Goal: Navigation & Orientation: Find specific page/section

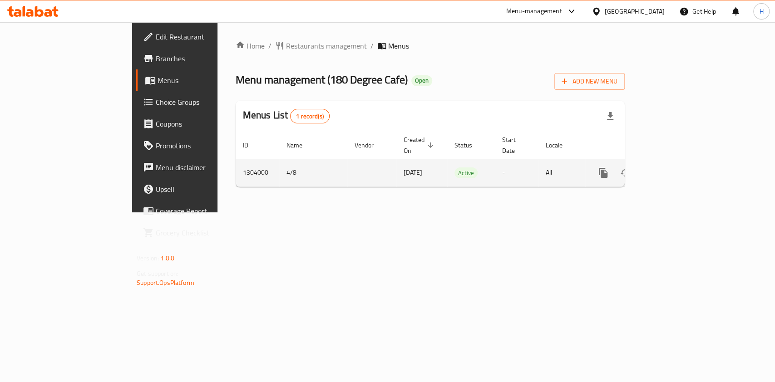
click at [674, 167] on icon "enhanced table" at bounding box center [668, 172] width 11 height 11
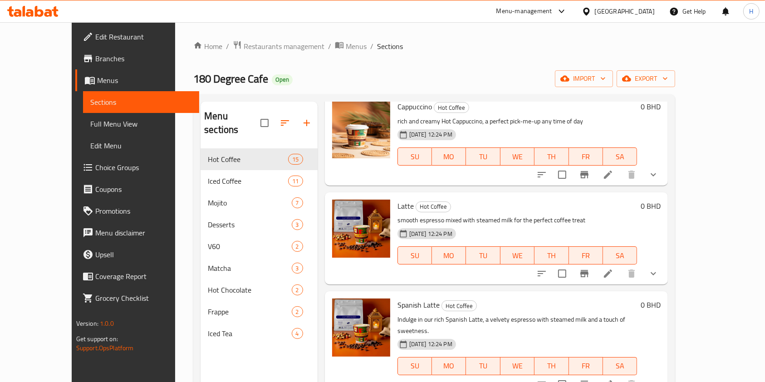
scroll to position [182, 0]
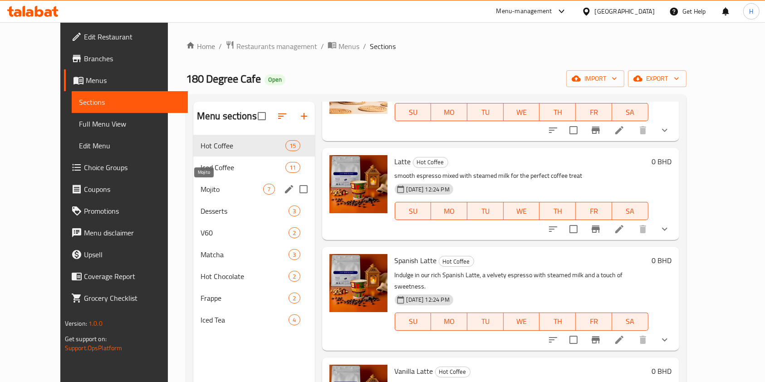
click at [202, 189] on span "Mojito" at bounding box center [232, 189] width 63 height 11
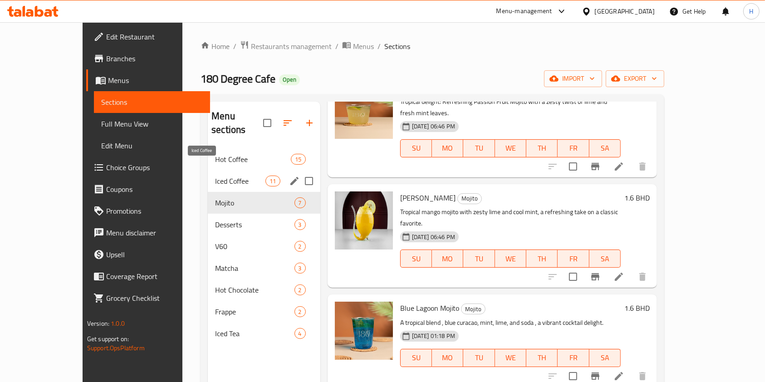
click at [208, 155] on div "Hot Coffee 15" at bounding box center [264, 159] width 112 height 22
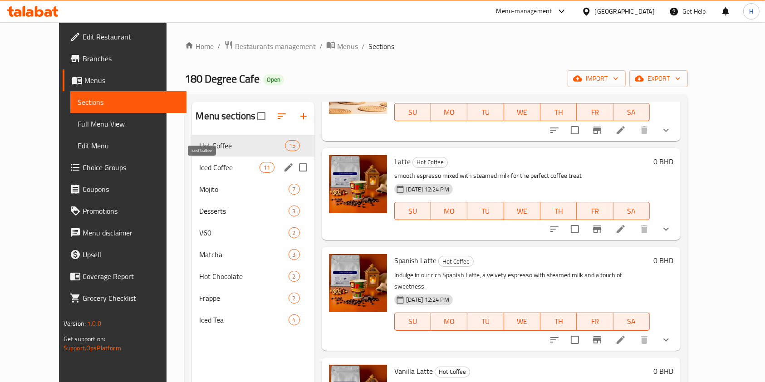
click at [199, 167] on span "Iced Coffee" at bounding box center [229, 167] width 60 height 11
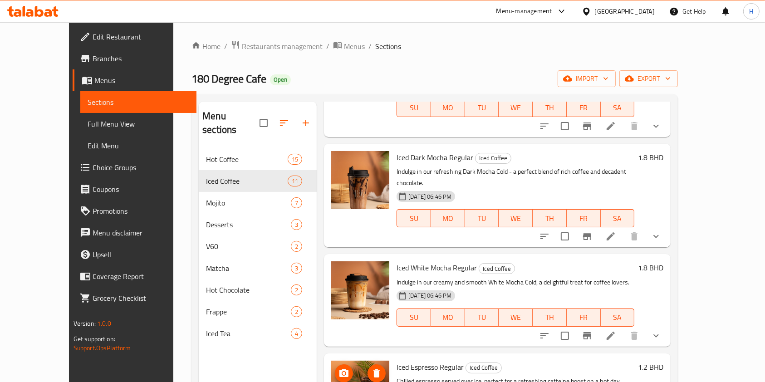
scroll to position [754, 0]
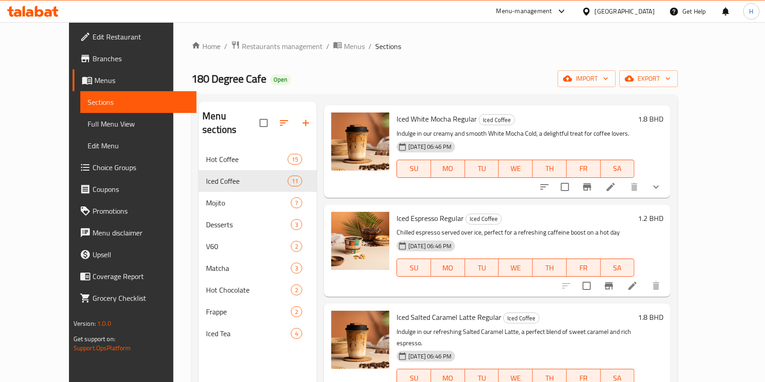
click at [206, 154] on span "Hot Coffee" at bounding box center [247, 159] width 82 height 11
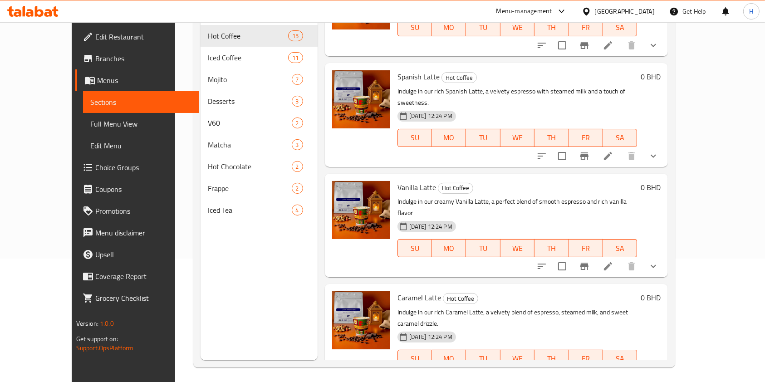
scroll to position [127, 0]
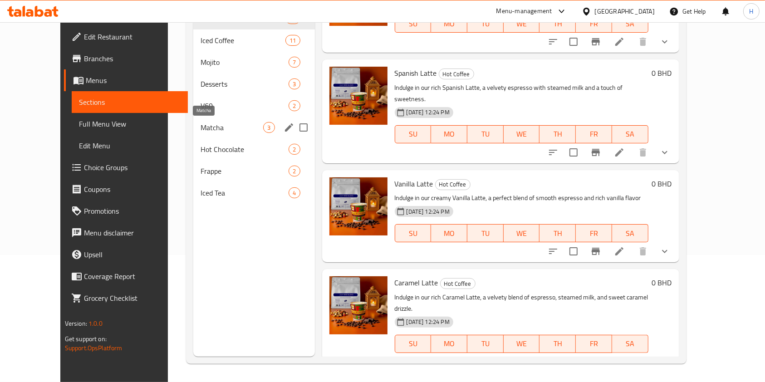
click at [207, 128] on span "Matcha" at bounding box center [232, 127] width 63 height 11
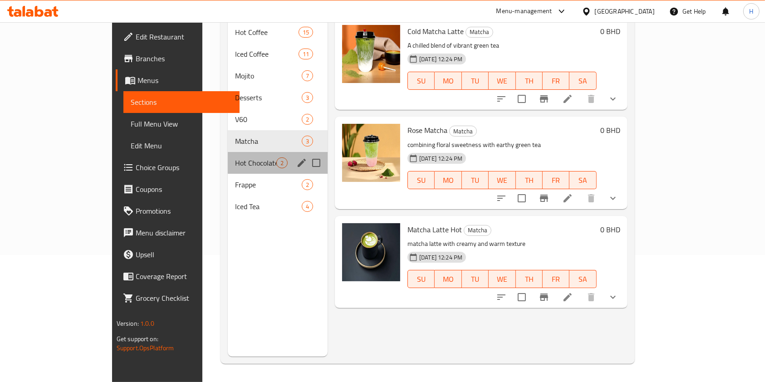
click at [228, 152] on div "Hot Chocolate 2" at bounding box center [278, 163] width 100 height 22
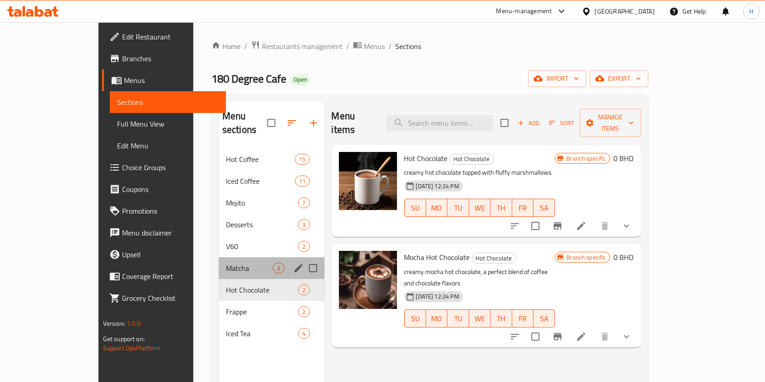
click at [219, 257] on div "Matcha 3" at bounding box center [272, 268] width 106 height 22
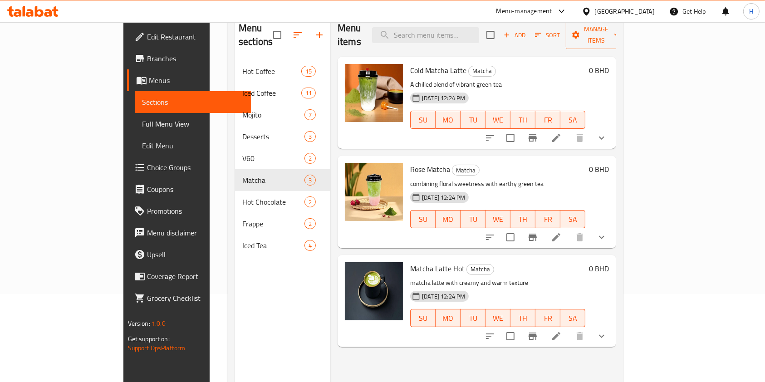
scroll to position [60, 0]
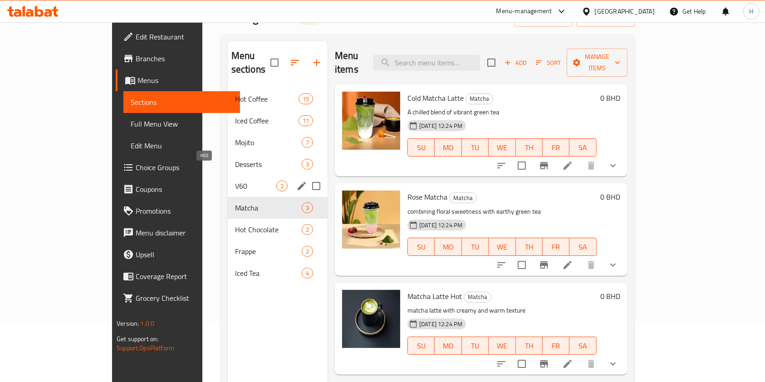
click at [235, 181] on span "V60" at bounding box center [255, 186] width 41 height 11
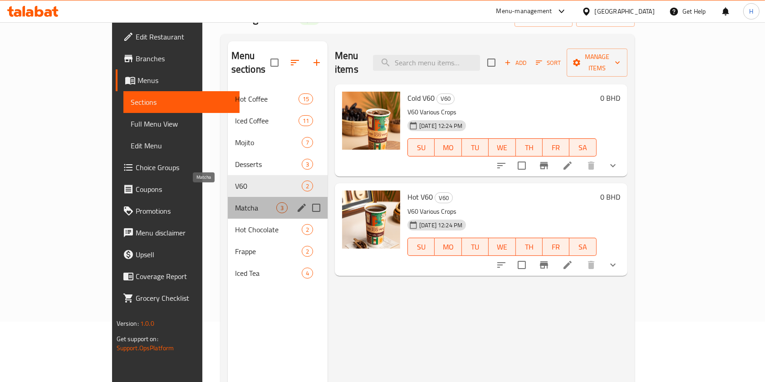
click at [235, 202] on span "Matcha" at bounding box center [255, 207] width 41 height 11
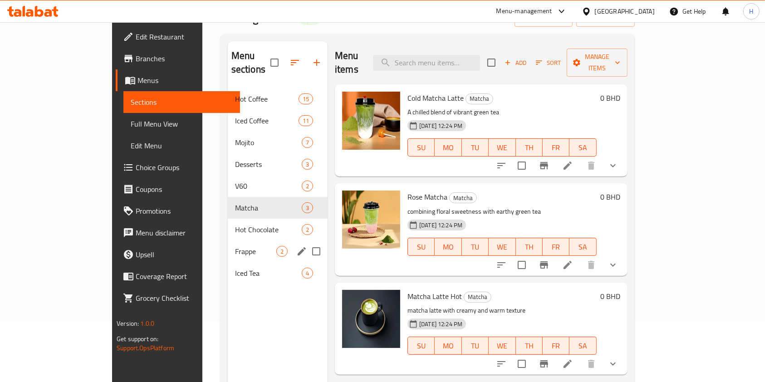
click at [228, 241] on div "Frappe 2" at bounding box center [278, 252] width 100 height 22
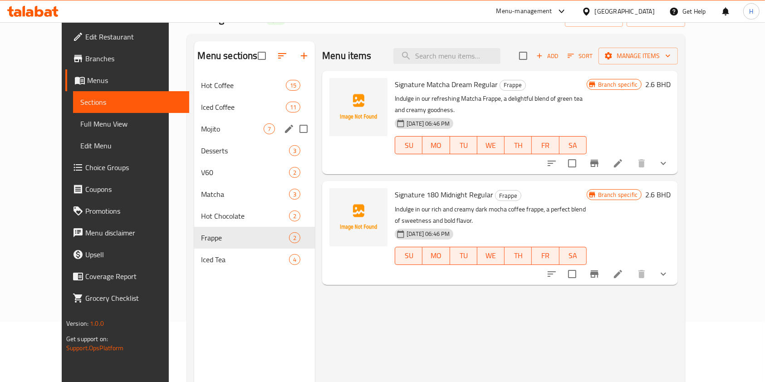
click at [204, 104] on span "Iced Coffee" at bounding box center [244, 107] width 84 height 11
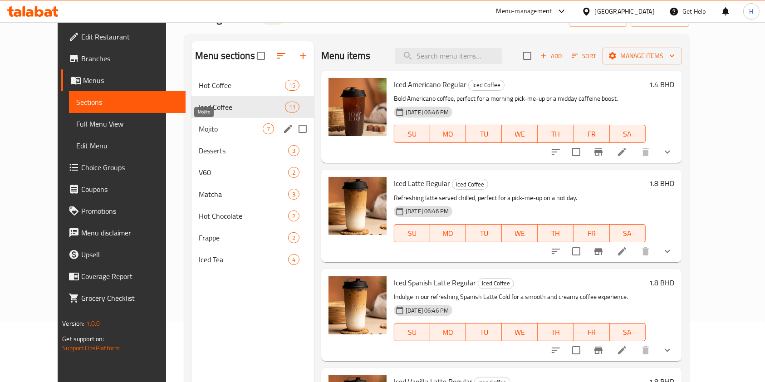
click at [199, 129] on span "Mojito" at bounding box center [231, 128] width 64 height 11
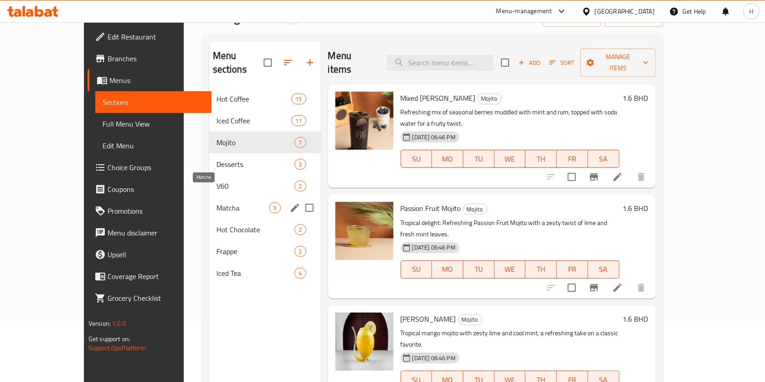
drag, startPoint x: 194, startPoint y: 188, endPoint x: 200, endPoint y: 195, distance: 9.0
click at [217, 202] on span "Matcha" at bounding box center [243, 207] width 53 height 11
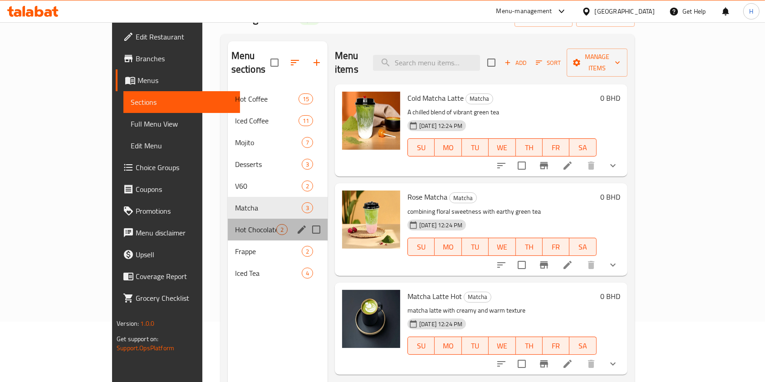
click at [228, 223] on div "Hot Chocolate 2" at bounding box center [278, 230] width 100 height 22
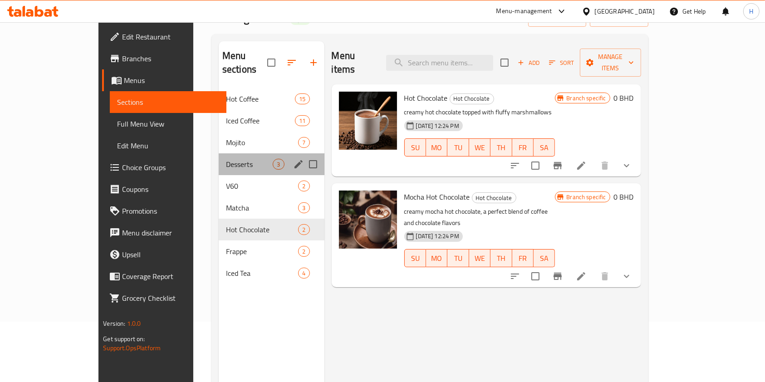
click at [219, 157] on div "Desserts 3" at bounding box center [272, 164] width 106 height 22
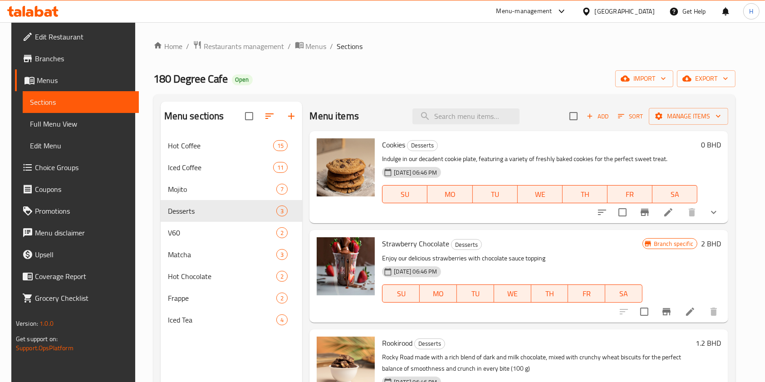
click at [159, 80] on span "180 Degree Cafe" at bounding box center [190, 79] width 75 height 20
copy span "180 Degree Cafe"
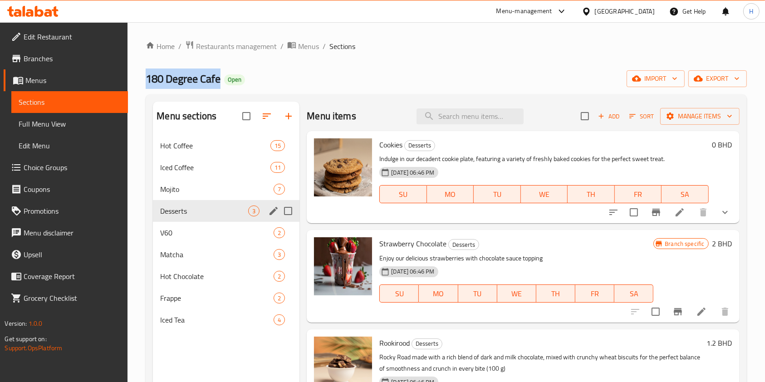
click at [185, 202] on div "Desserts 3" at bounding box center [226, 211] width 147 height 22
click at [178, 188] on span "Mojito" at bounding box center [204, 189] width 88 height 11
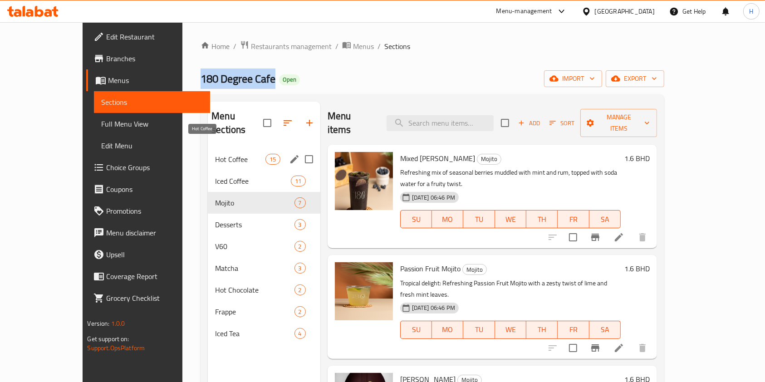
click at [215, 154] on span "Hot Coffee" at bounding box center [240, 159] width 50 height 11
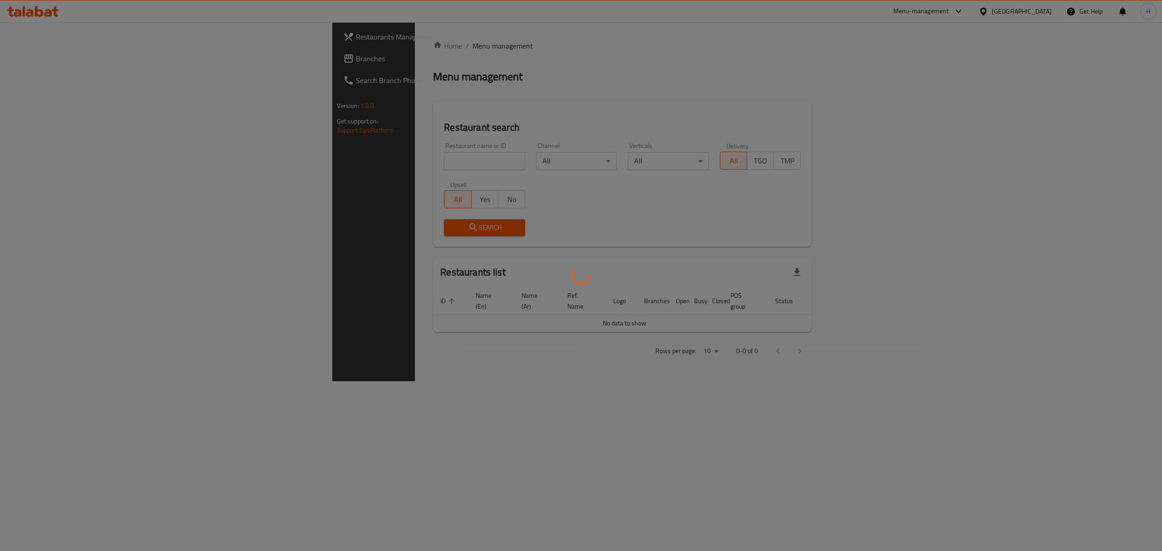
click at [301, 162] on div at bounding box center [581, 275] width 1162 height 551
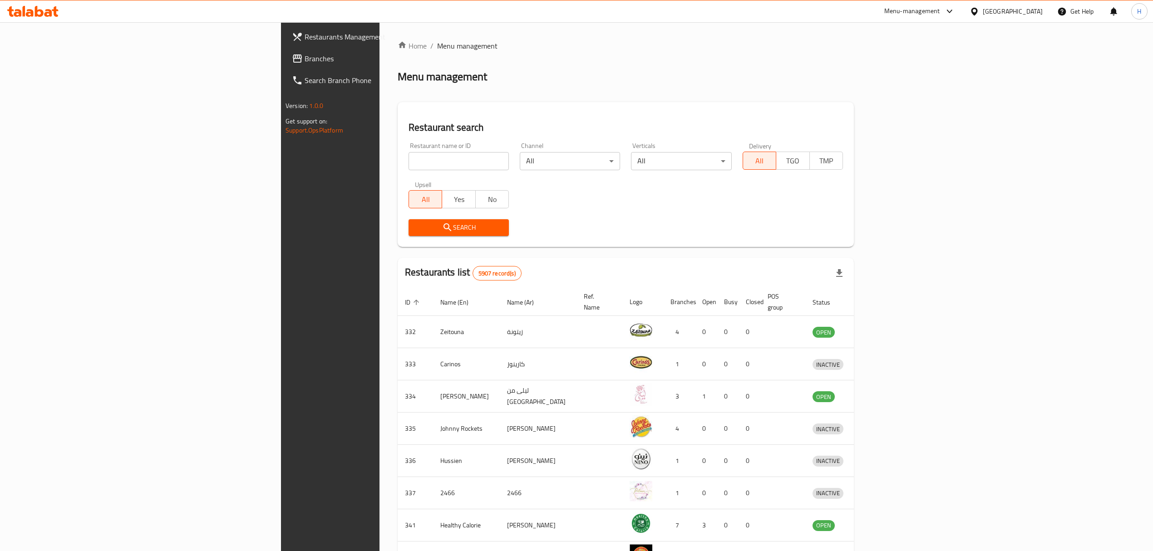
click at [409, 162] on input "search" at bounding box center [459, 161] width 100 height 18
type input "self"
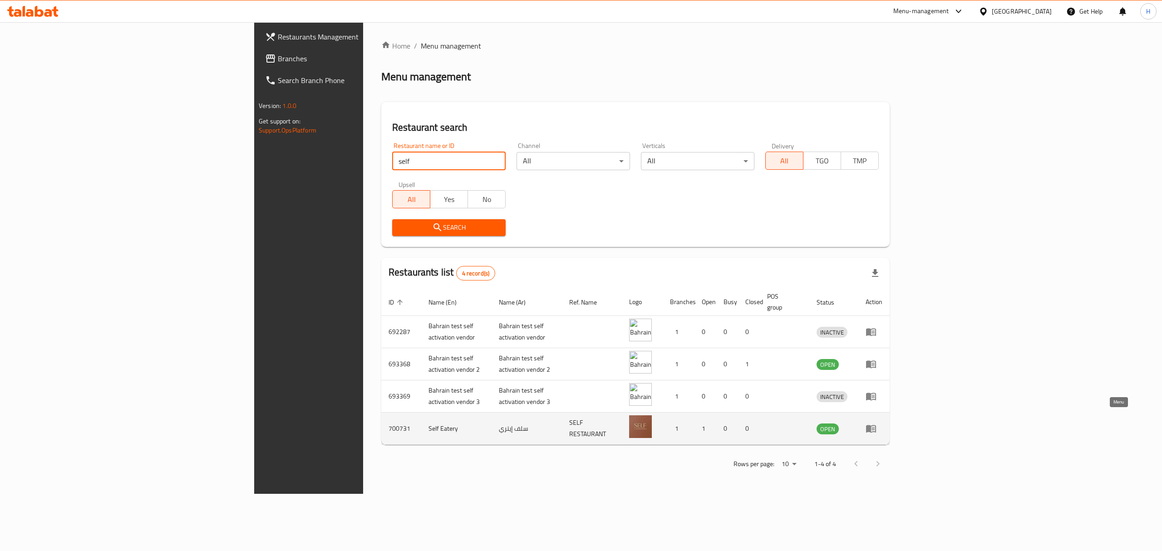
click at [876, 425] on icon "enhanced table" at bounding box center [871, 429] width 10 height 8
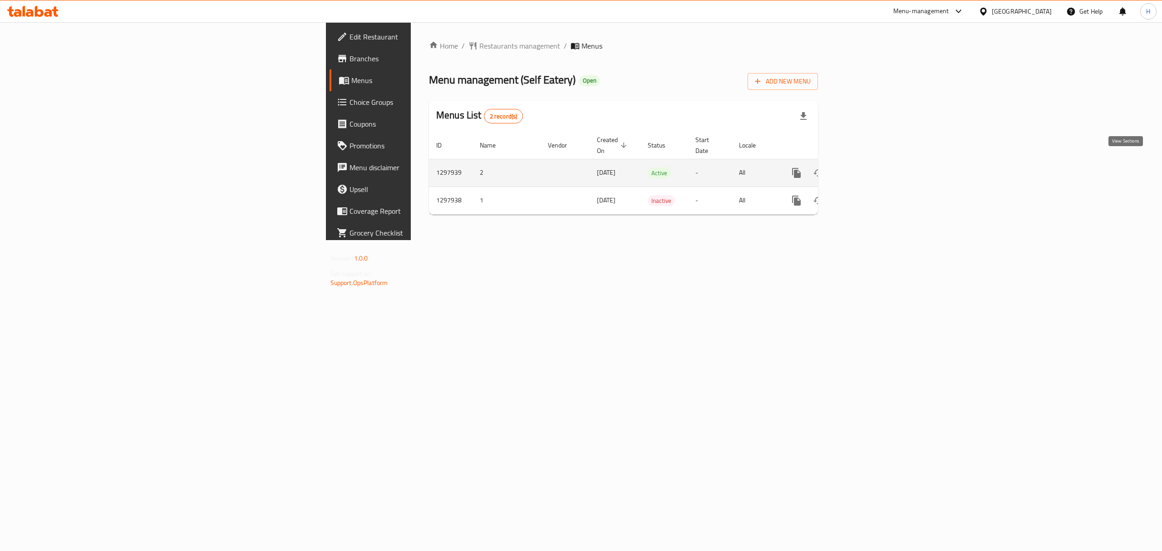
click at [867, 167] on icon "enhanced table" at bounding box center [862, 172] width 11 height 11
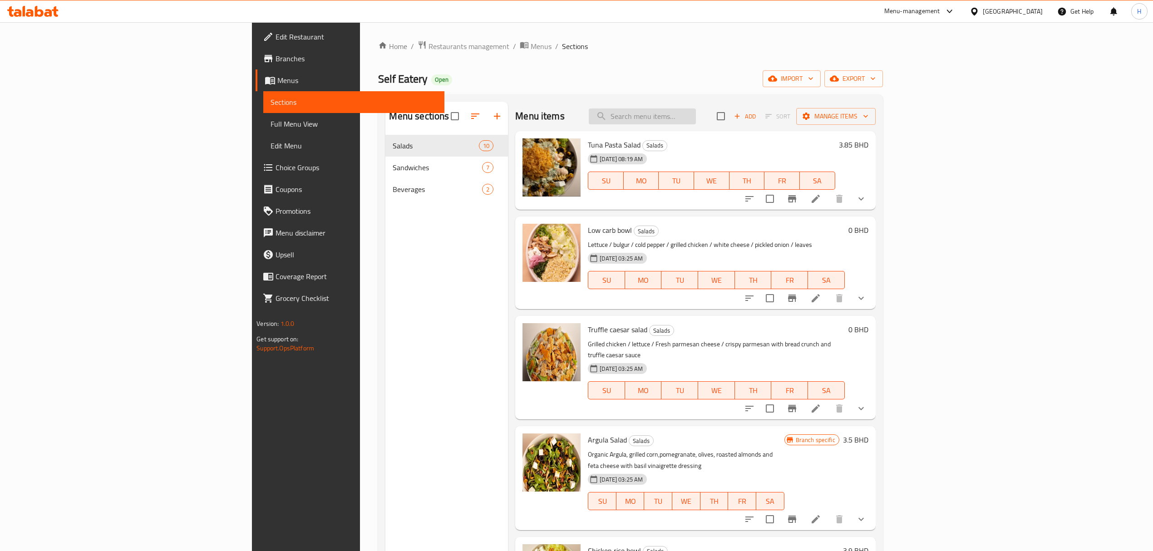
click at [696, 123] on input "search" at bounding box center [642, 116] width 107 height 16
type input "date"
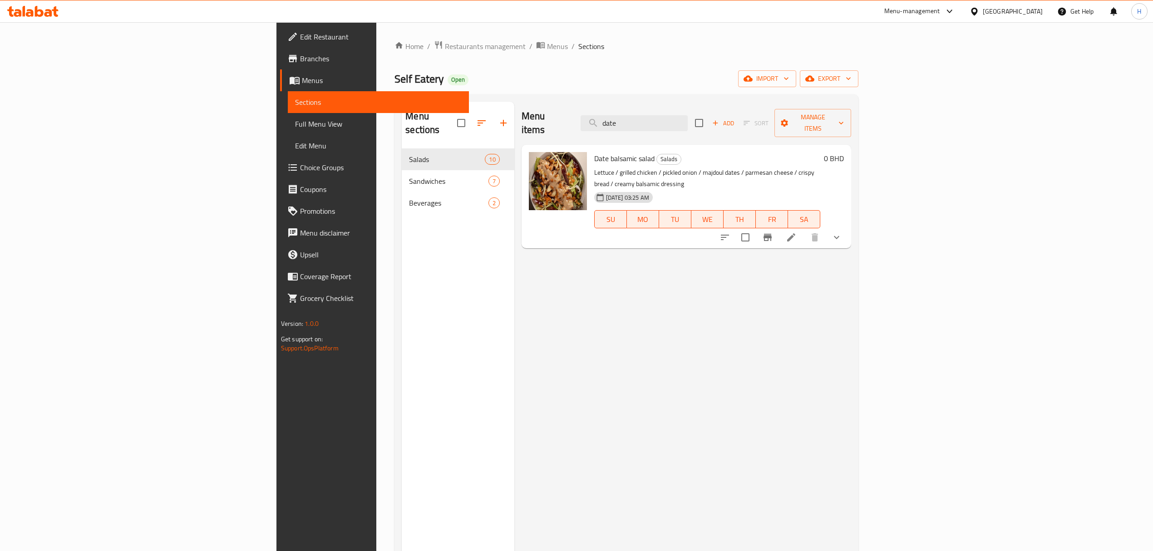
click at [778, 226] on button "Branch-specific-item" at bounding box center [768, 237] width 22 height 22
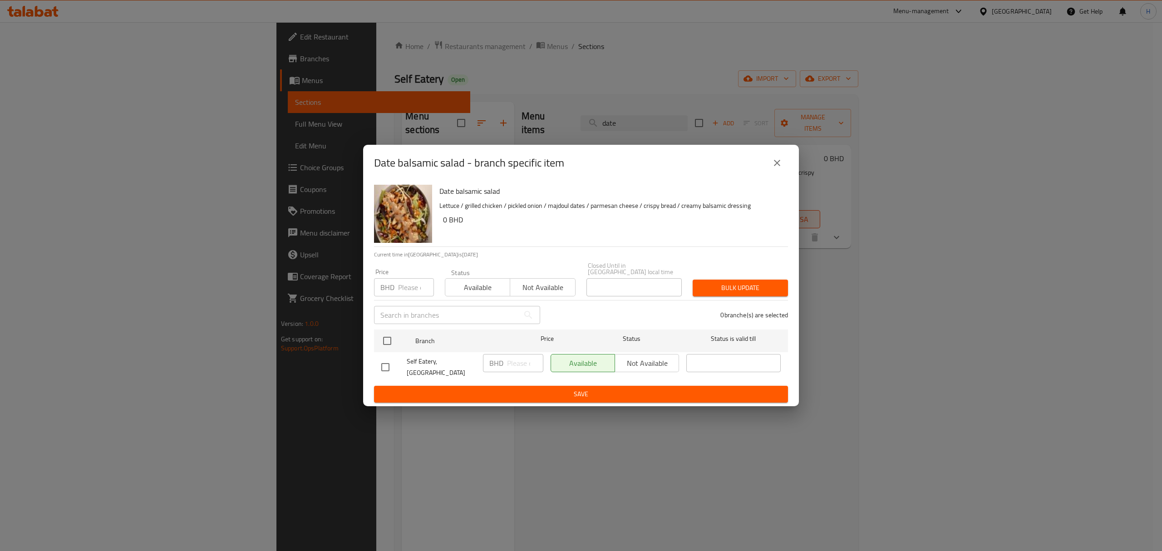
click at [776, 174] on button "close" at bounding box center [777, 163] width 22 height 22
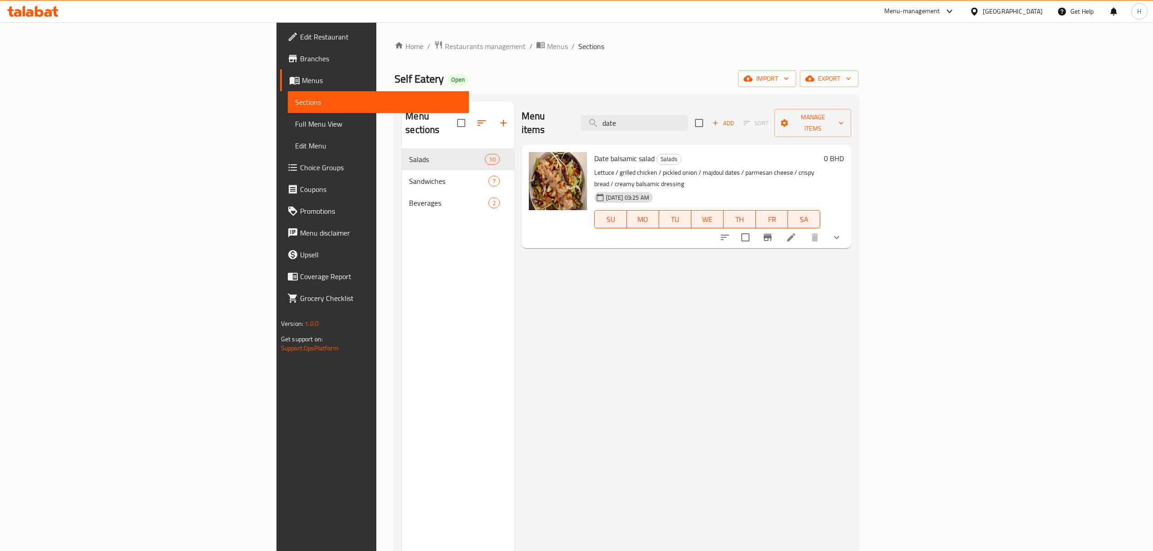
click at [842, 232] on icon "show more" at bounding box center [836, 237] width 11 height 11
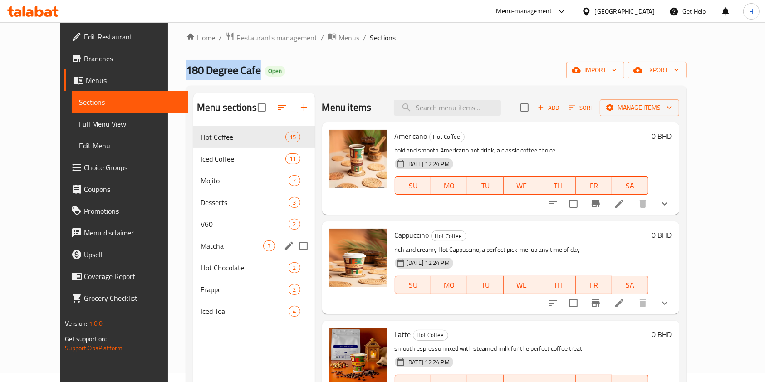
scroll to position [60, 0]
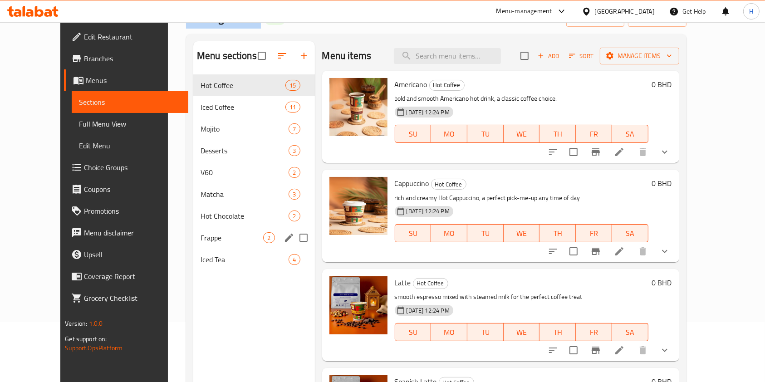
click at [203, 231] on div "Frappe 2" at bounding box center [254, 238] width 122 height 22
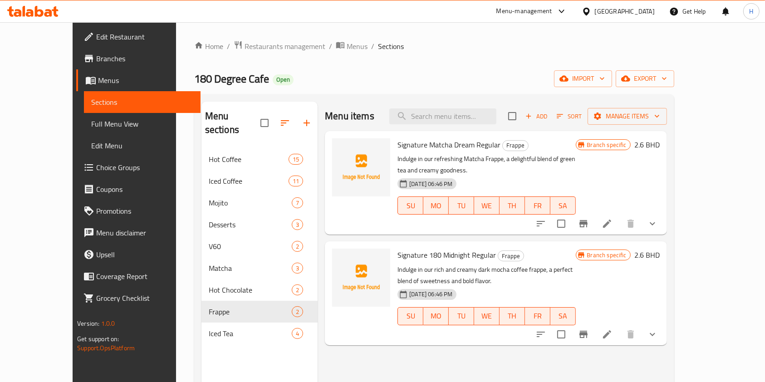
click at [20, 18] on div at bounding box center [33, 11] width 66 height 18
click at [18, 17] on div at bounding box center [33, 11] width 66 height 18
click at [17, 15] on icon at bounding box center [18, 13] width 8 height 8
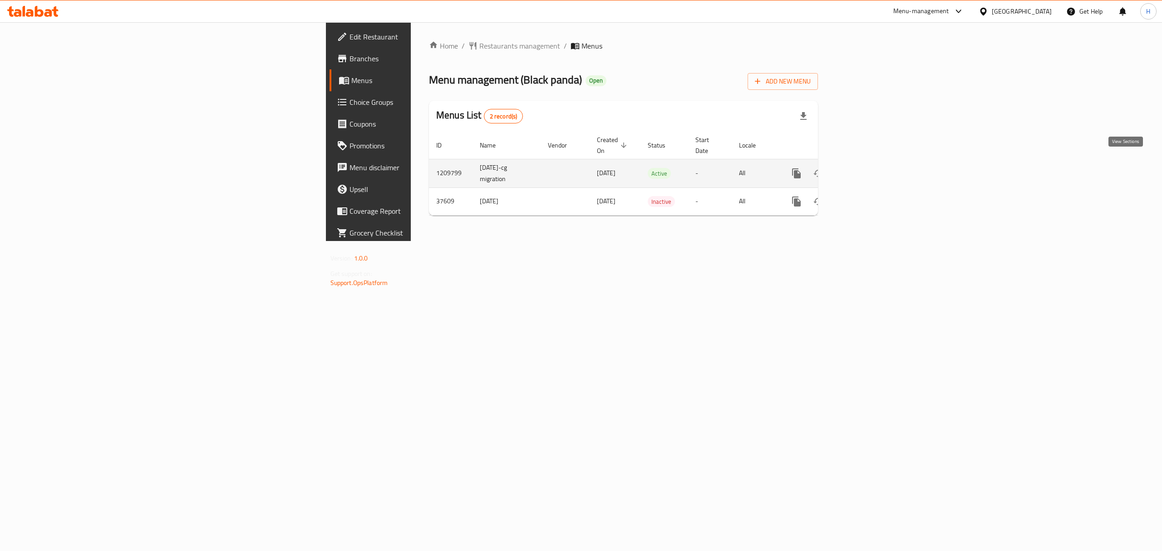
click at [866, 169] on icon "enhanced table" at bounding box center [862, 173] width 8 height 8
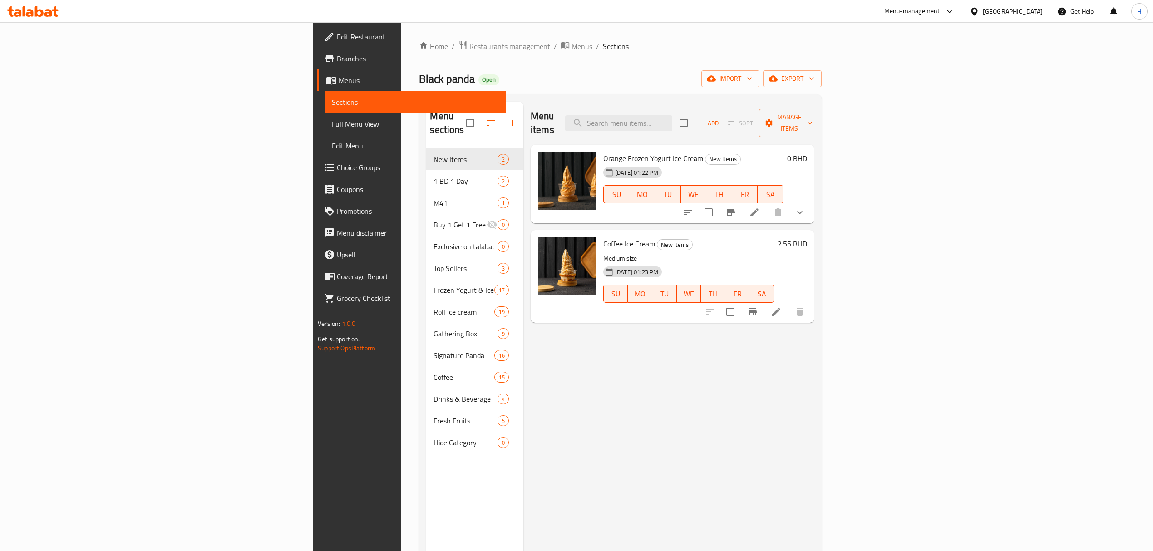
click at [603, 152] on span "Orange Frozen Yogurt Ice Cream" at bounding box center [653, 159] width 100 height 14
copy h6 "Orange Frozen Yogurt Ice Cream"
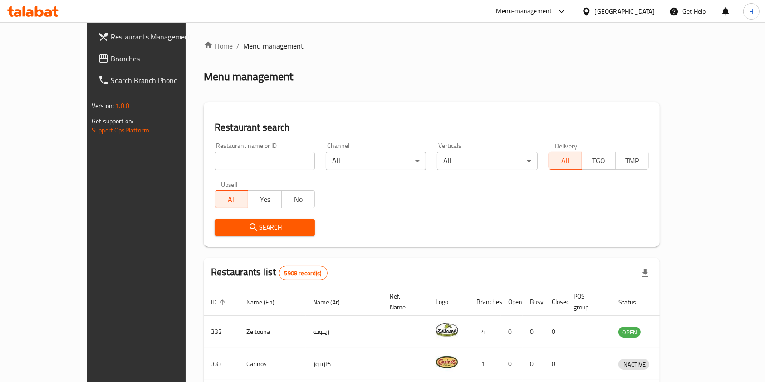
click at [221, 172] on div "Home / Menu management Menu management Restaurant search Restaurant name or ID …" at bounding box center [432, 338] width 456 height 596
click at [217, 167] on input "search" at bounding box center [265, 161] width 100 height 18
type input "black pan"
click button "Search" at bounding box center [265, 227] width 100 height 17
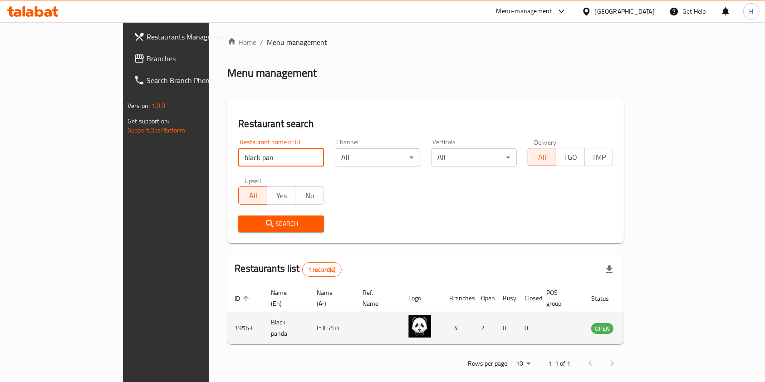
scroll to position [5, 0]
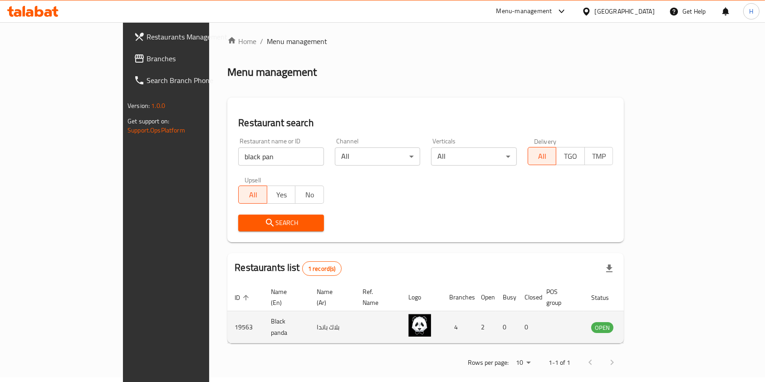
click at [650, 322] on icon "enhanced table" at bounding box center [644, 327] width 11 height 11
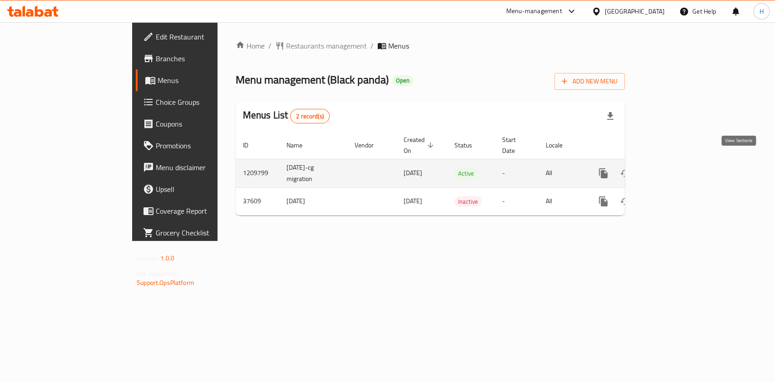
click at [679, 163] on link "enhanced table" at bounding box center [669, 173] width 22 height 22
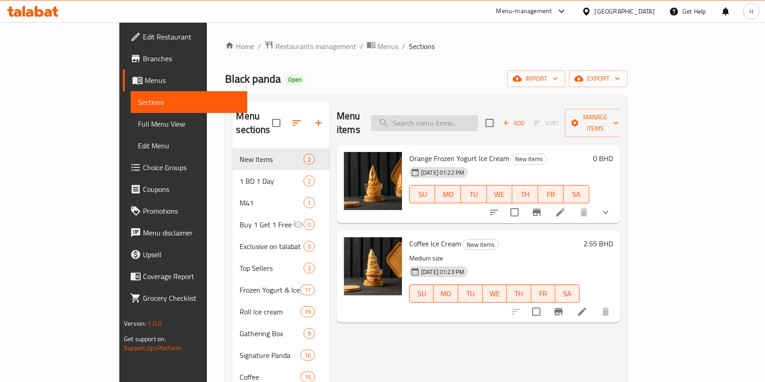
click at [438, 116] on input "search" at bounding box center [424, 123] width 107 height 16
type input "san s"
